Goal: Find specific fact: Find specific fact

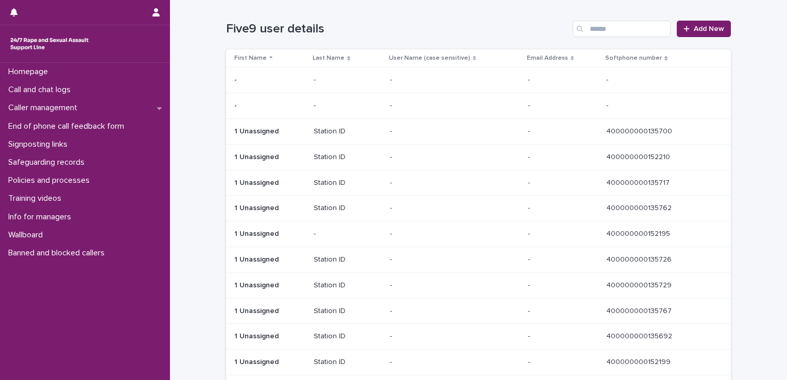
scroll to position [570, 0]
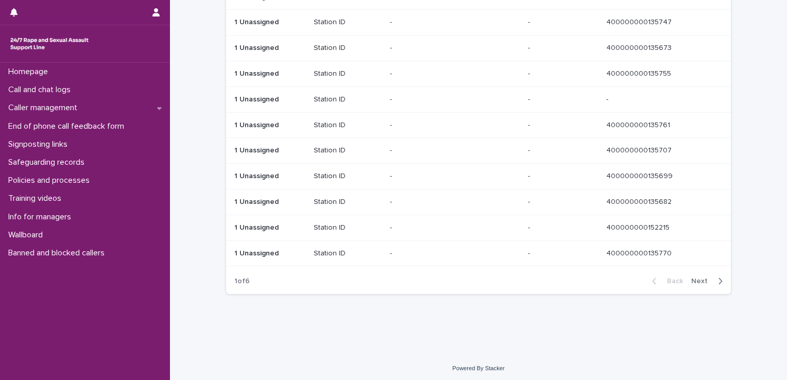
click at [697, 281] on span "Next" at bounding box center [702, 281] width 23 height 7
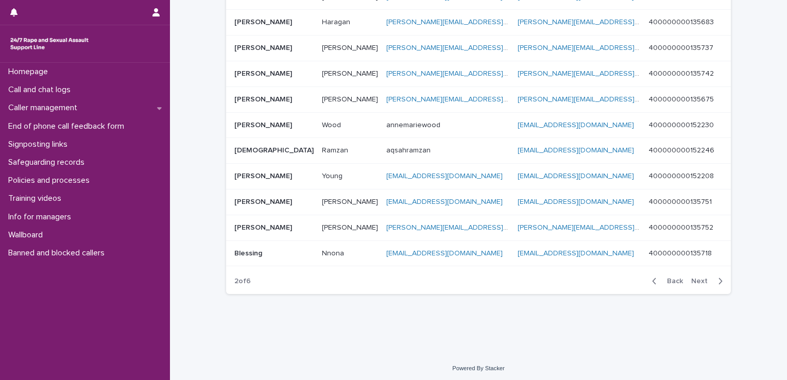
click at [696, 278] on span "Next" at bounding box center [702, 281] width 23 height 7
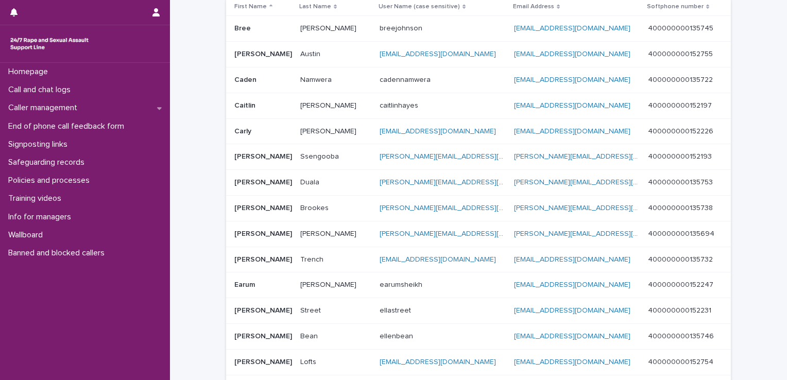
scroll to position [35, 0]
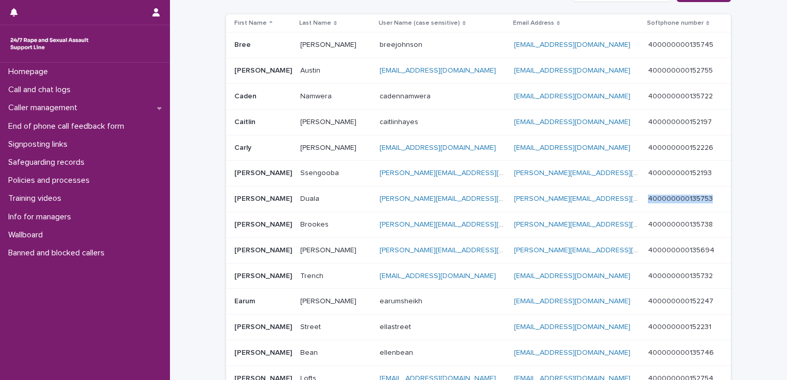
drag, startPoint x: 718, startPoint y: 197, endPoint x: 640, endPoint y: 199, distance: 77.8
click at [640, 199] on tr "[PERSON_NAME] [PERSON_NAME] Duala Duala [PERSON_NAME][EMAIL_ADDRESS][DOMAIN_NAM…" at bounding box center [478, 199] width 505 height 26
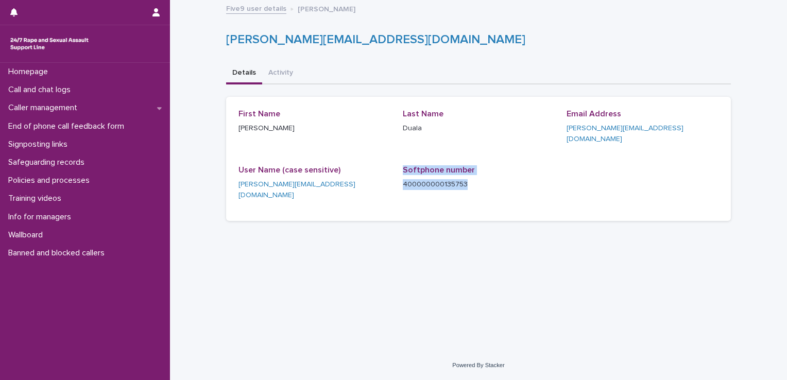
drag, startPoint x: 482, startPoint y: 177, endPoint x: 392, endPoint y: 175, distance: 89.6
click at [392, 175] on div "First Name [PERSON_NAME] Last Name Duala Email Address [PERSON_NAME][EMAIL_ADDR…" at bounding box center [478, 159] width 480 height 100
copy div "Softphone number 400000000135753"
